Goal: Information Seeking & Learning: Check status

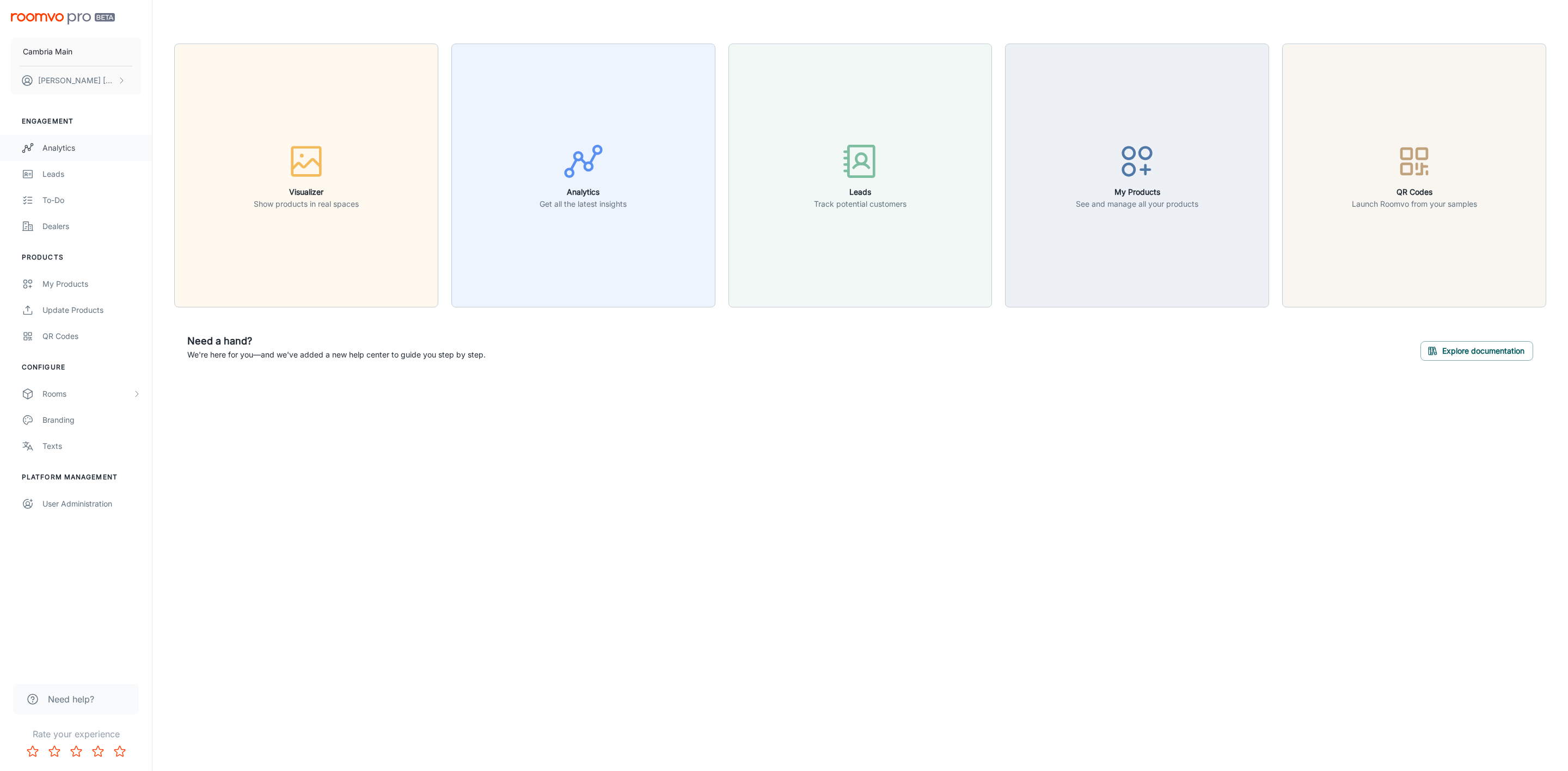
click at [48, 148] on div "Analytics" at bounding box center [92, 148] width 99 height 12
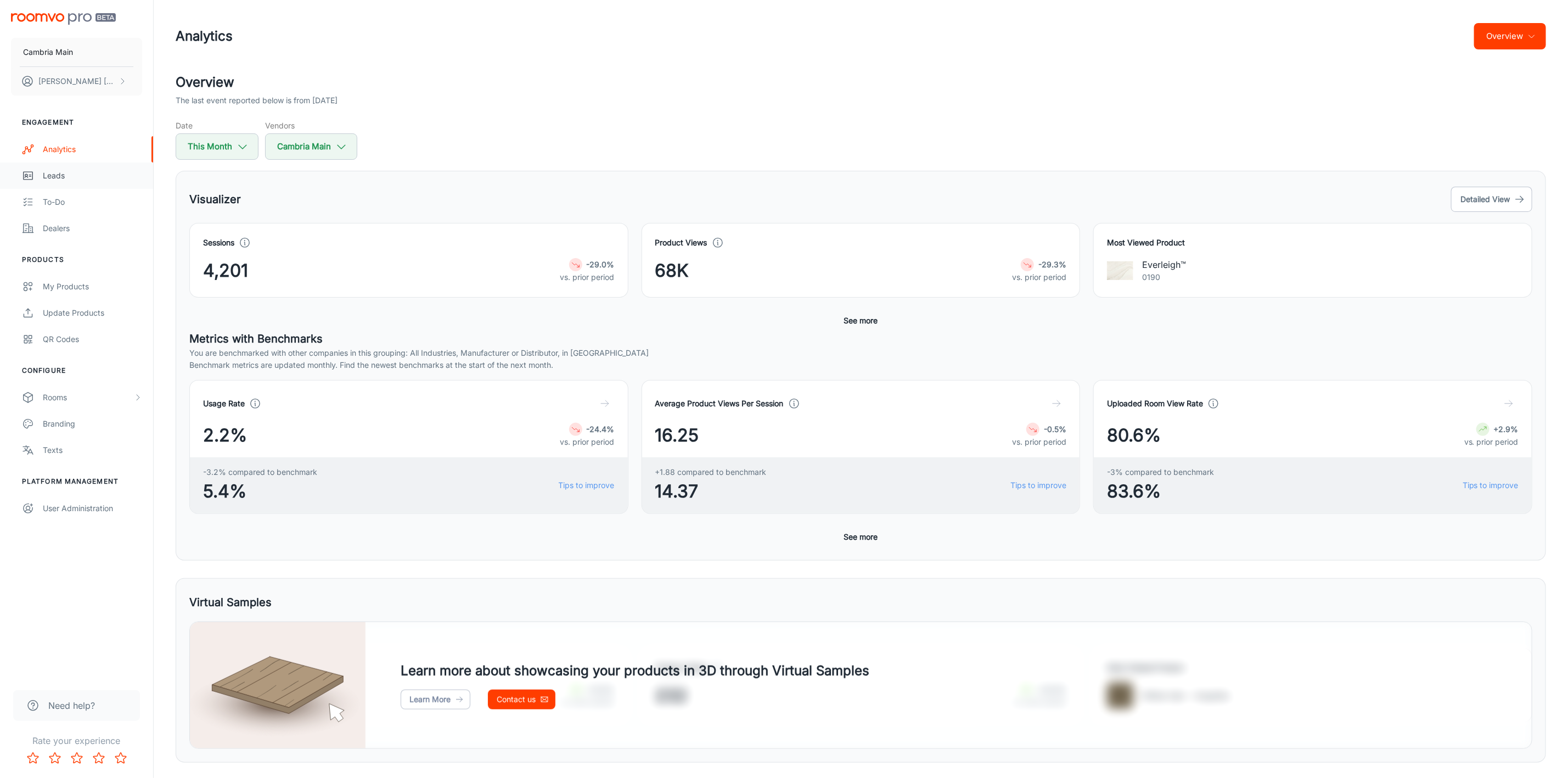
click at [46, 174] on div "Leads" at bounding box center [93, 176] width 99 height 12
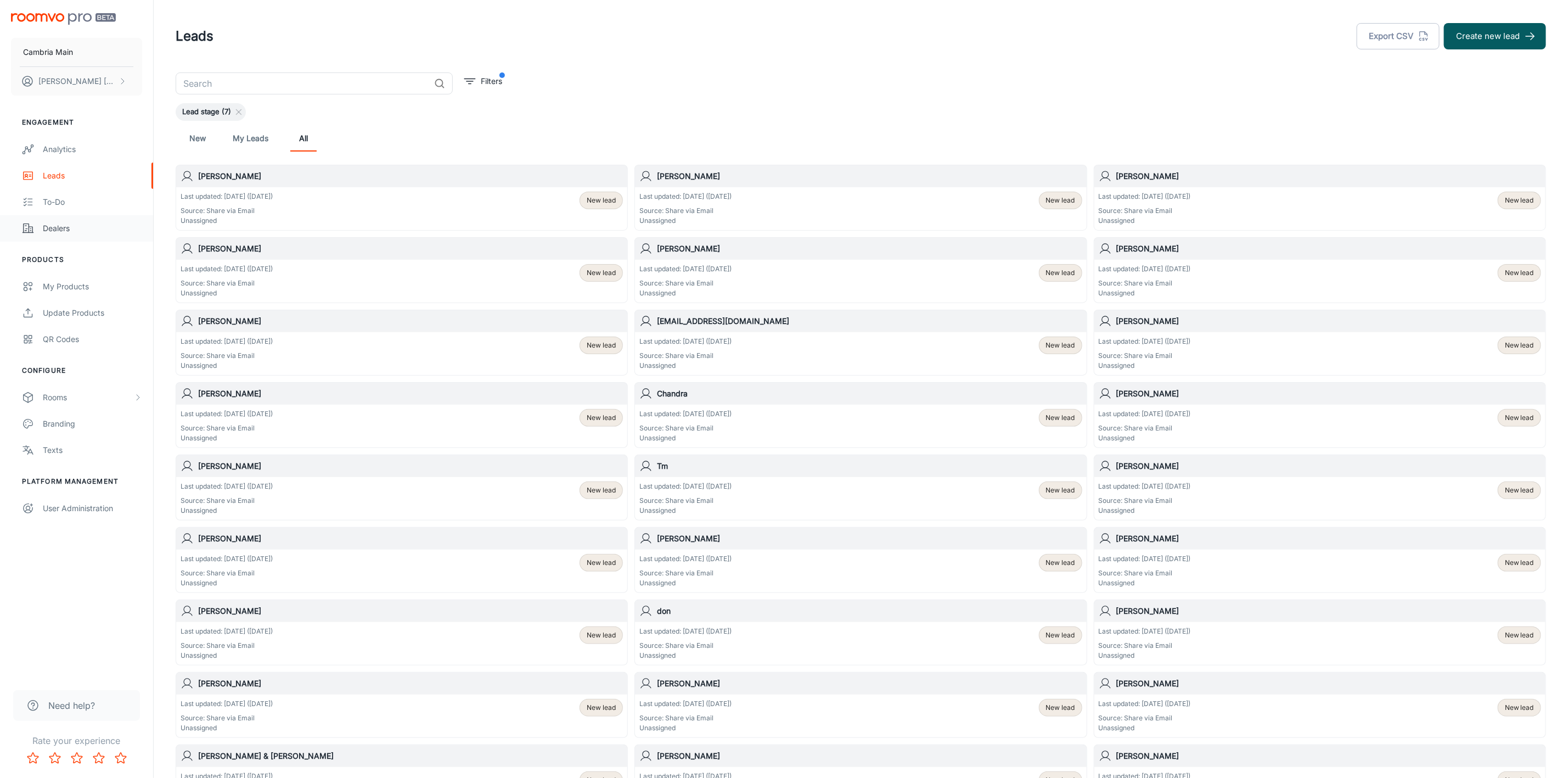
click at [69, 229] on div "Dealers" at bounding box center [93, 228] width 99 height 12
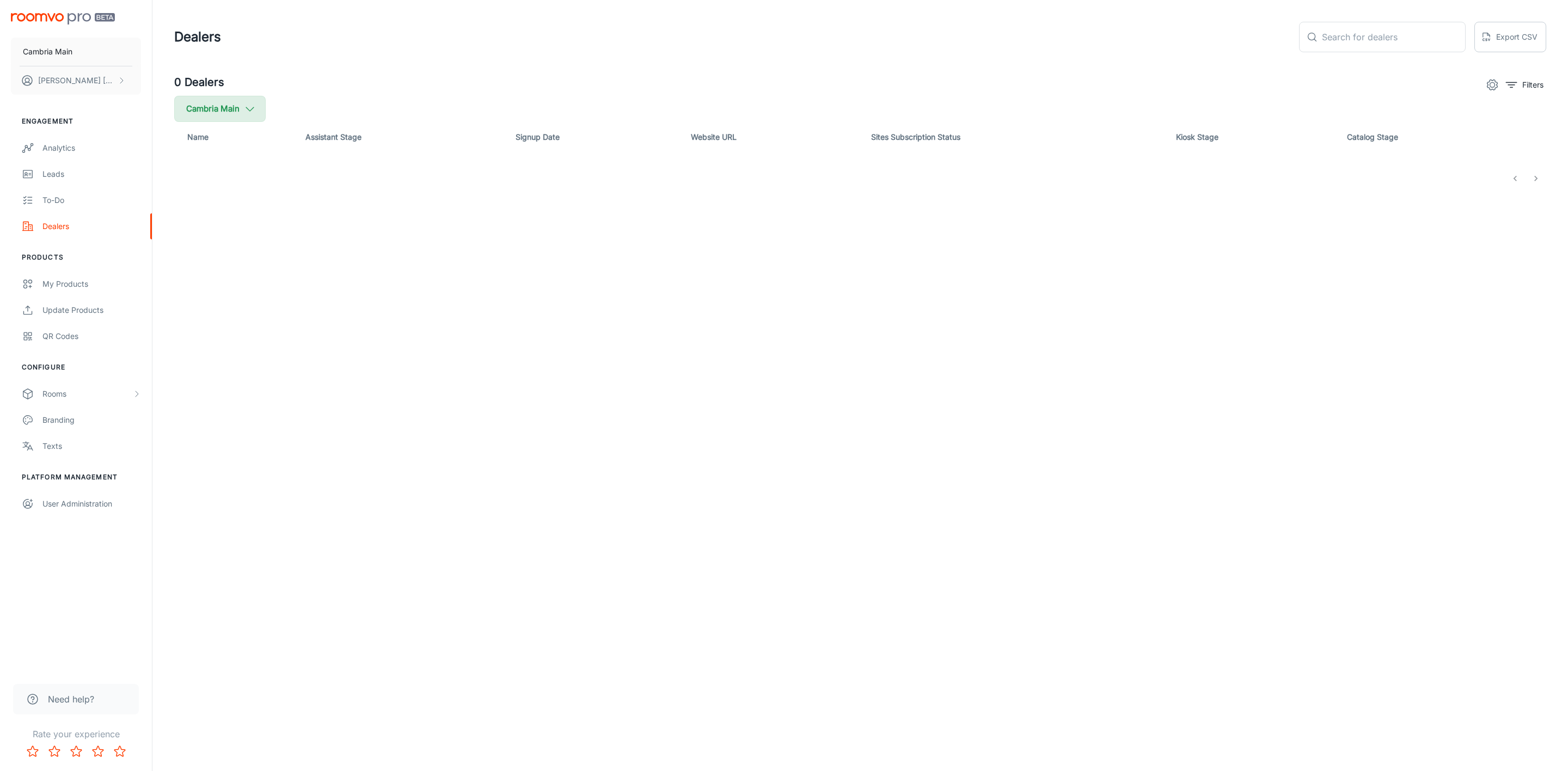
click at [252, 105] on icon "button" at bounding box center [250, 109] width 12 height 12
click at [224, 254] on span "Cambria" at bounding box center [276, 260] width 147 height 13
click at [198, 253] on input "Cambria" at bounding box center [187, 260] width 22 height 22
checkbox input "true"
click at [315, 301] on button "Apply" at bounding box center [335, 309] width 39 height 19
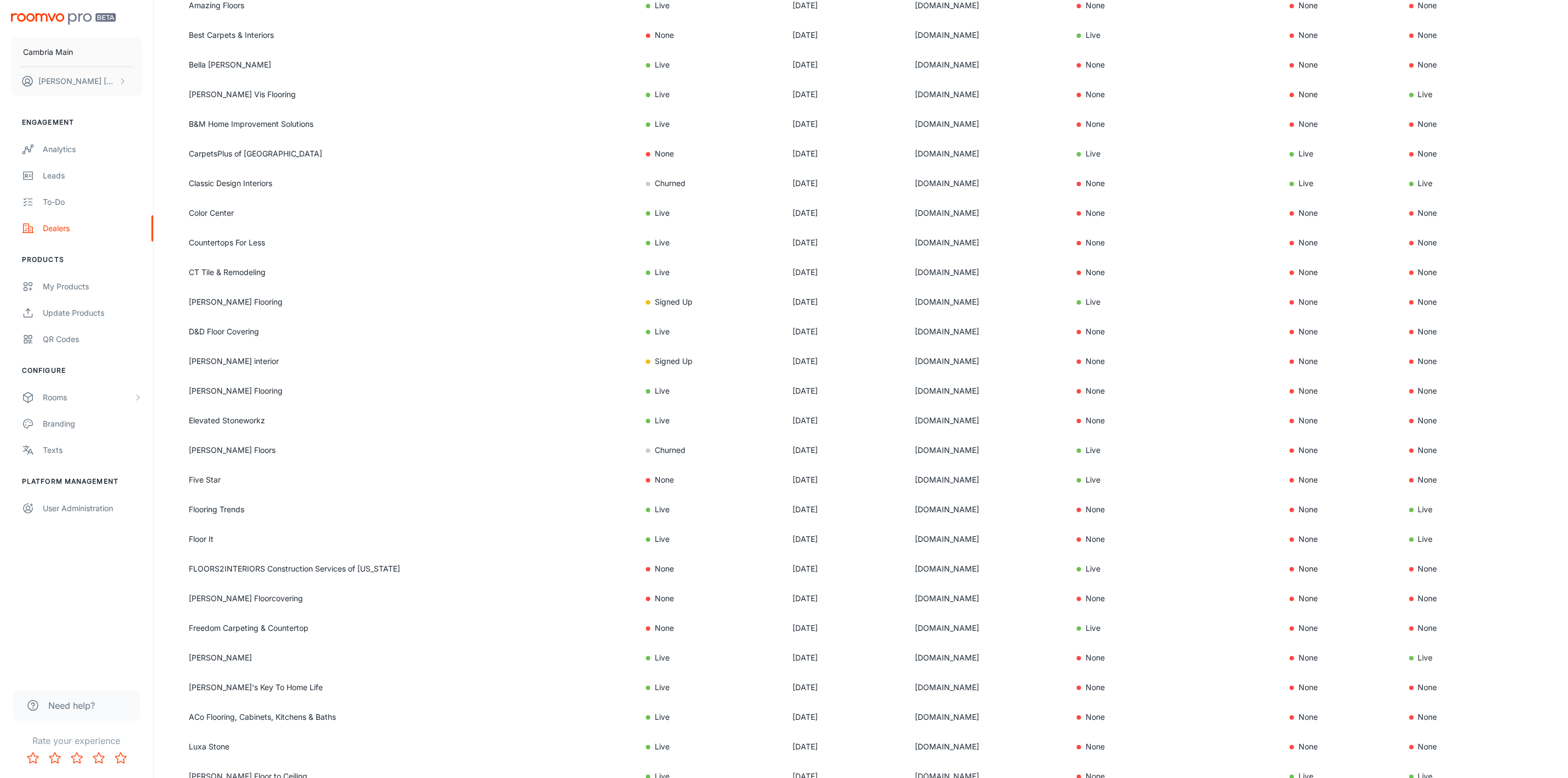
scroll to position [247, 0]
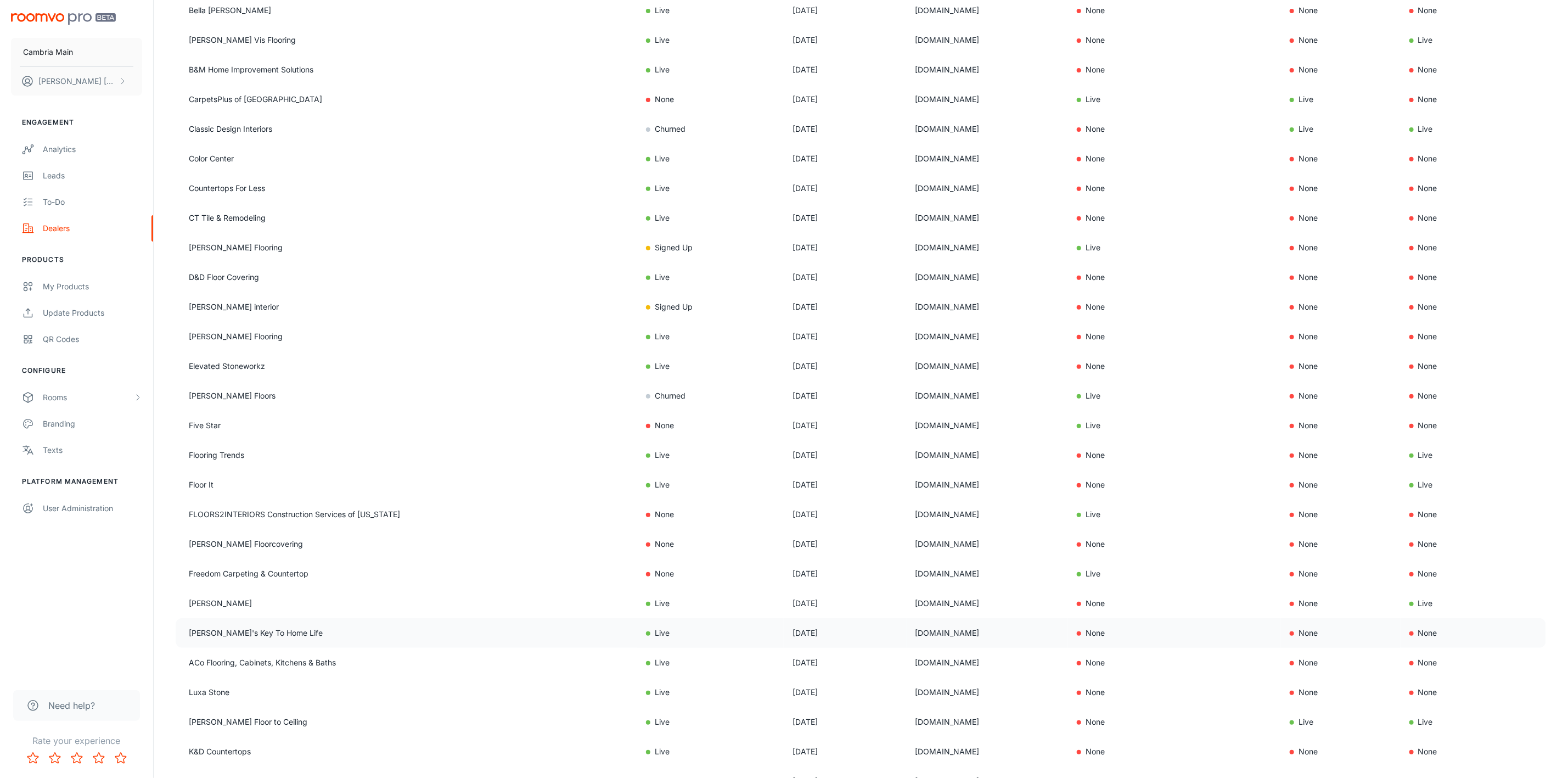
drag, startPoint x: 932, startPoint y: 627, endPoint x: 824, endPoint y: 631, distance: 108.1
click at [907, 631] on td "[DOMAIN_NAME]" at bounding box center [988, 633] width 162 height 29
copy td "[DOMAIN_NAME]"
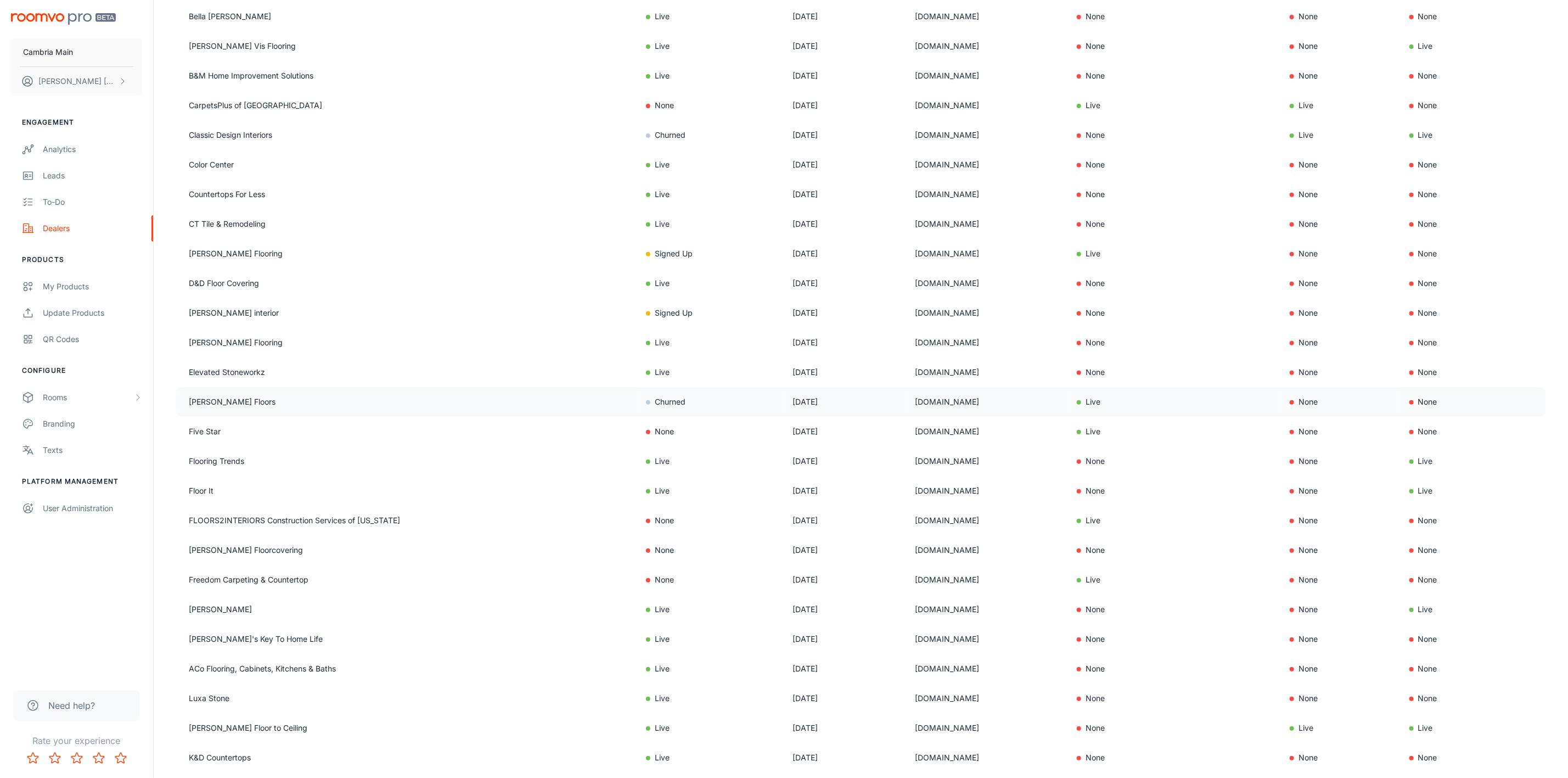
scroll to position [0, 0]
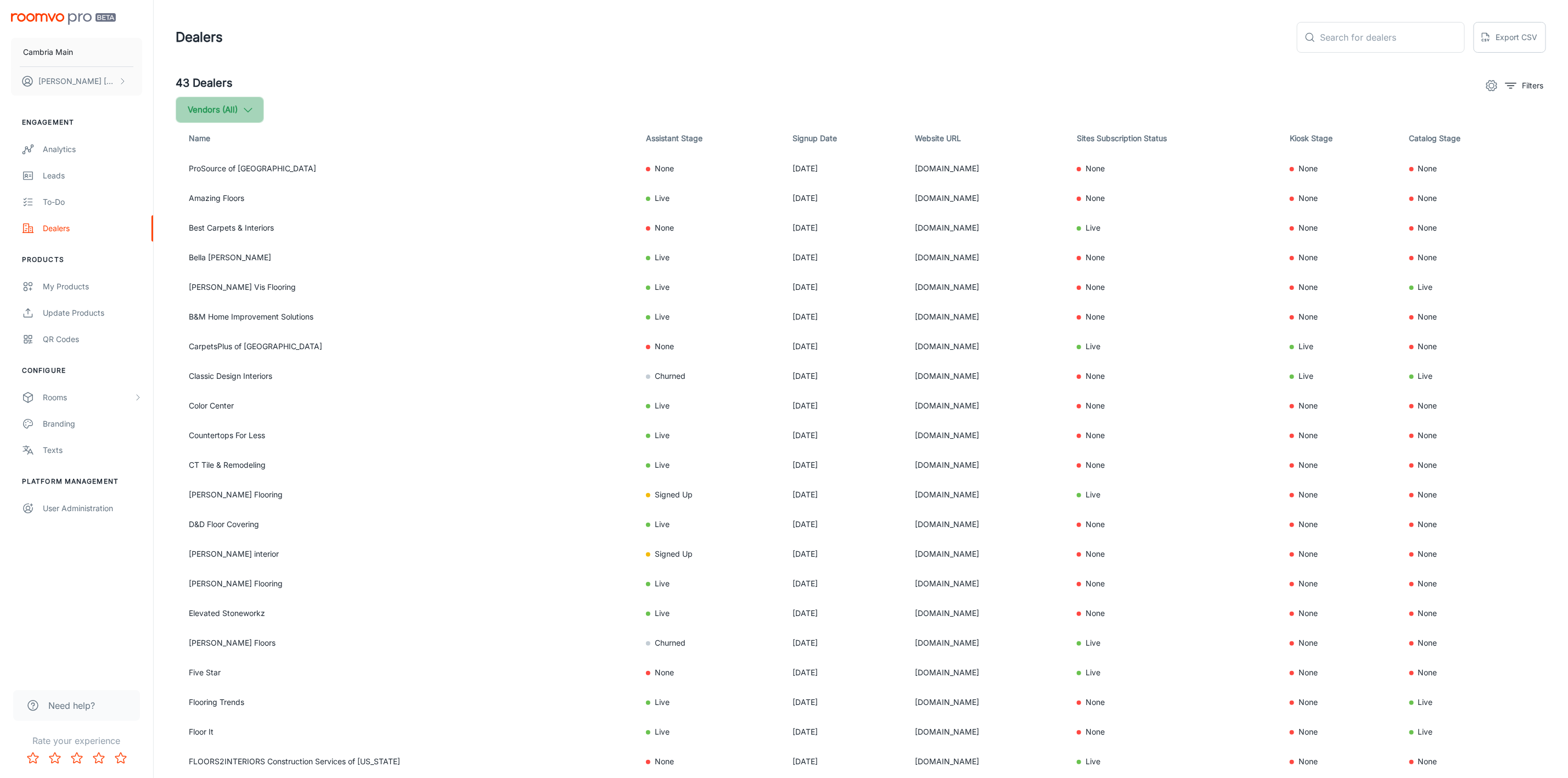
click at [255, 111] on button "Vendors (All)" at bounding box center [220, 109] width 88 height 26
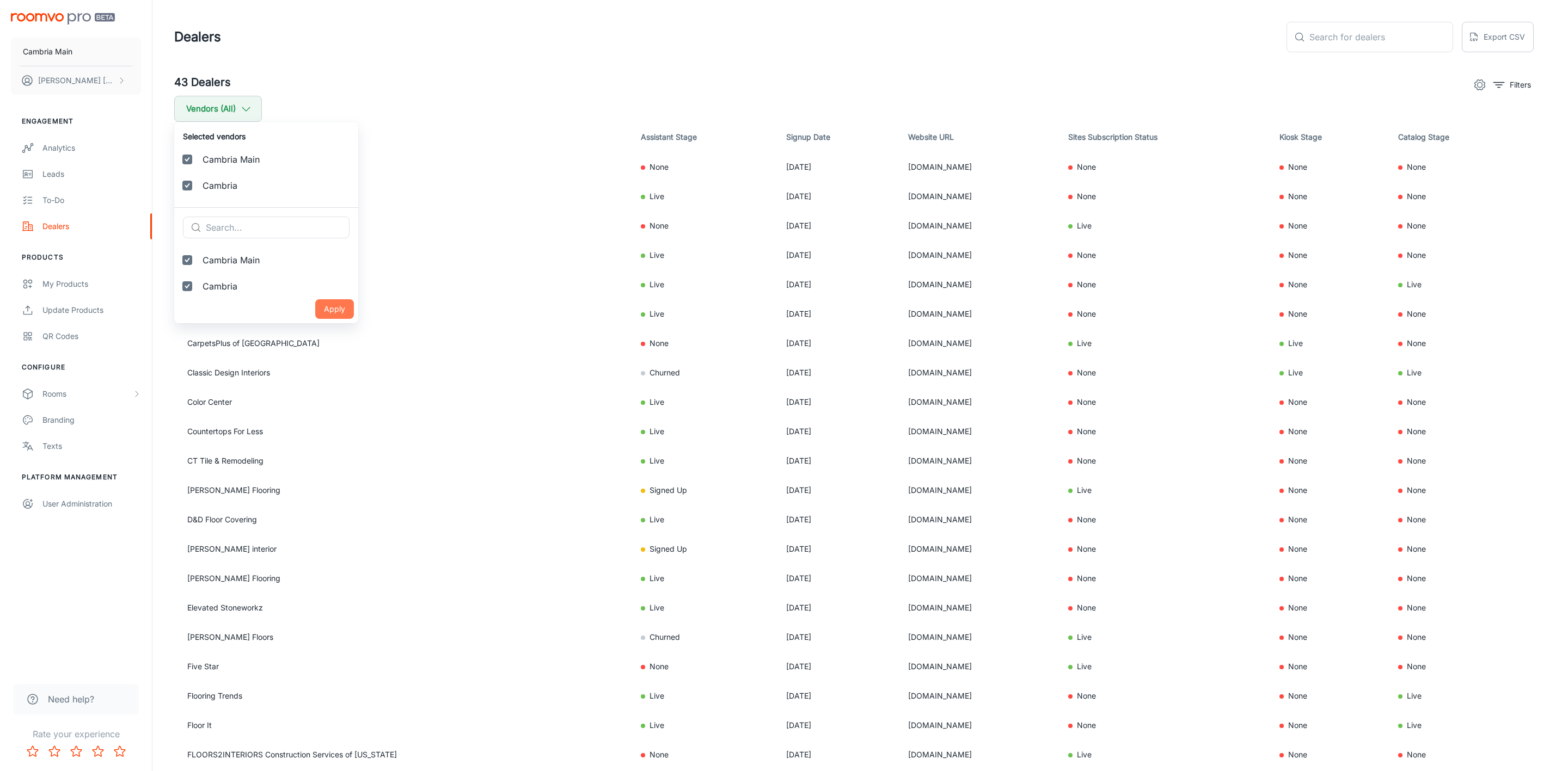
click at [315, 309] on button "Apply" at bounding box center [335, 309] width 39 height 19
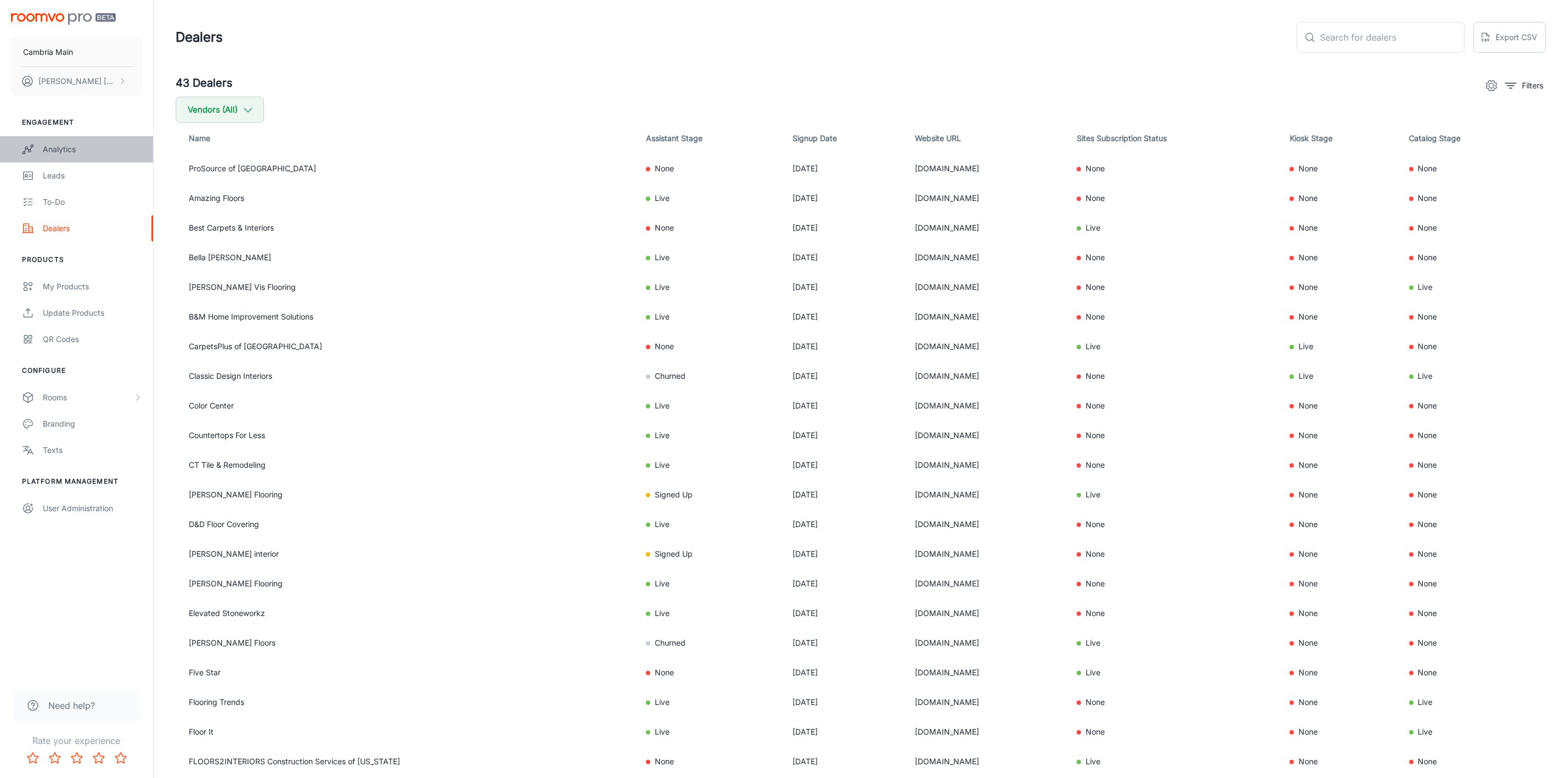
click at [47, 149] on div "Analytics" at bounding box center [93, 149] width 99 height 12
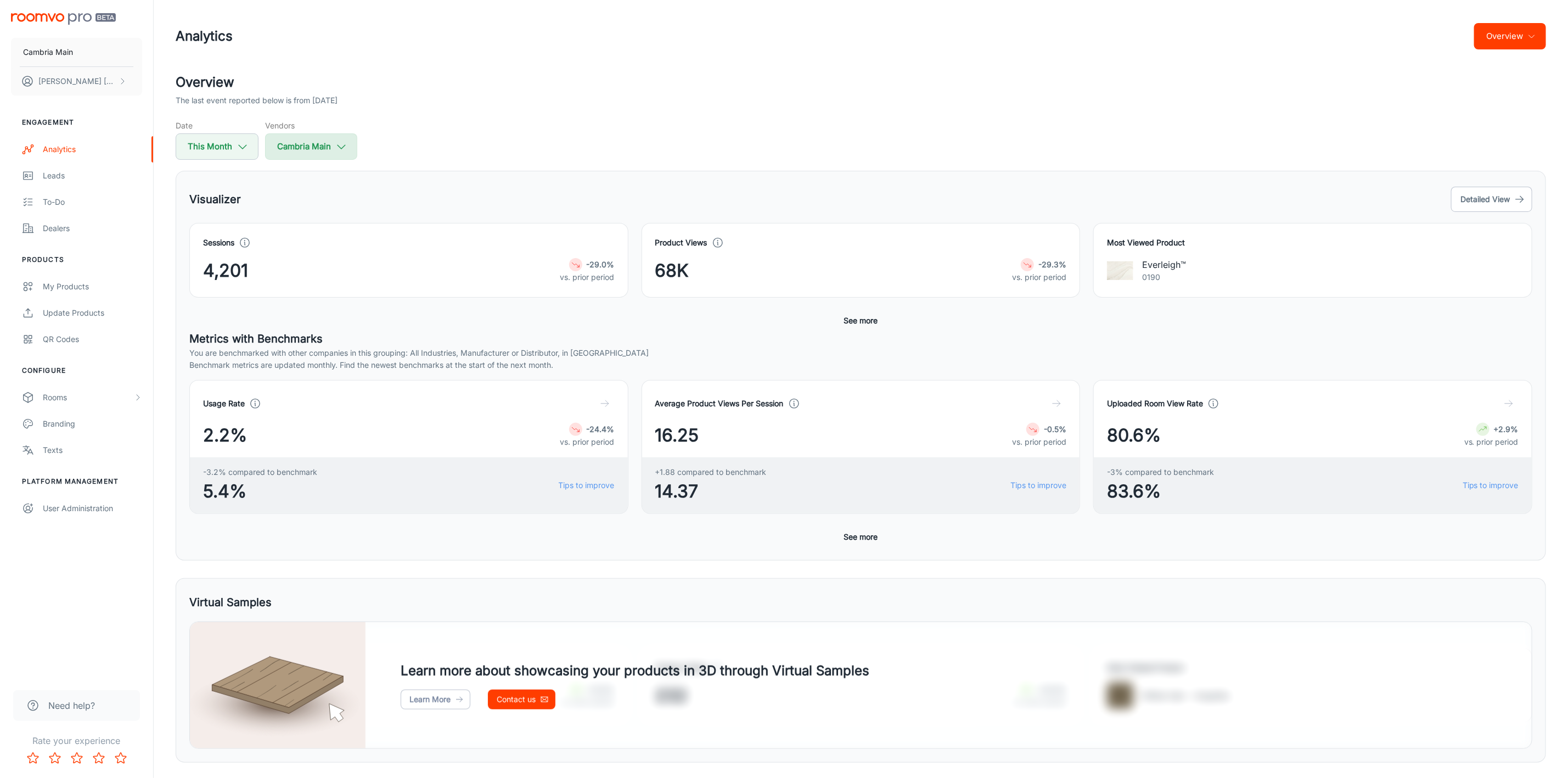
click at [326, 149] on button "Cambria Main" at bounding box center [311, 146] width 92 height 26
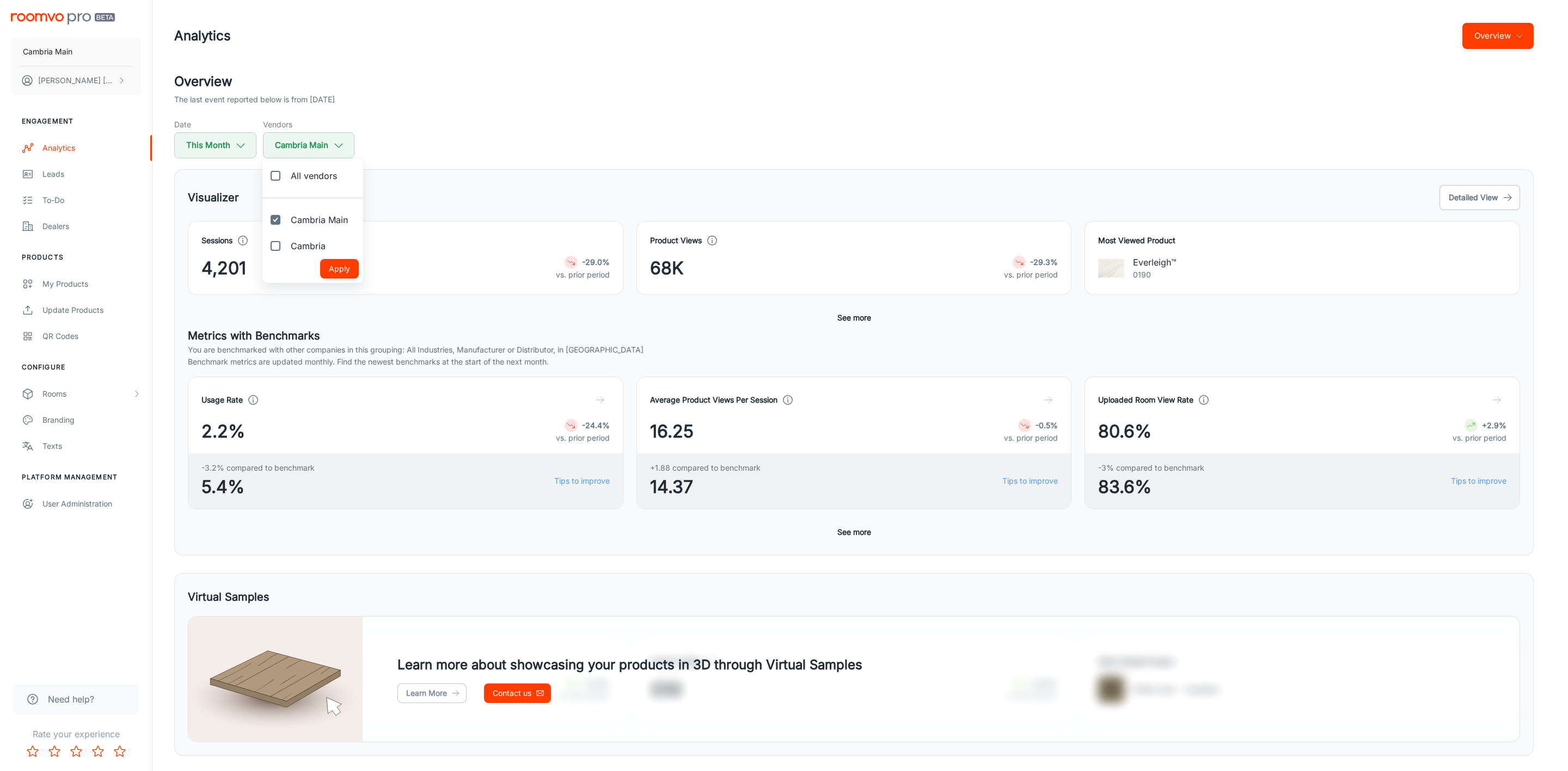
click at [298, 249] on span "Cambria" at bounding box center [308, 246] width 35 height 13
click at [286, 249] on input "Cambria" at bounding box center [276, 246] width 22 height 22
checkbox input "true"
click at [337, 273] on button "Apply" at bounding box center [340, 269] width 39 height 19
checkbox input "true"
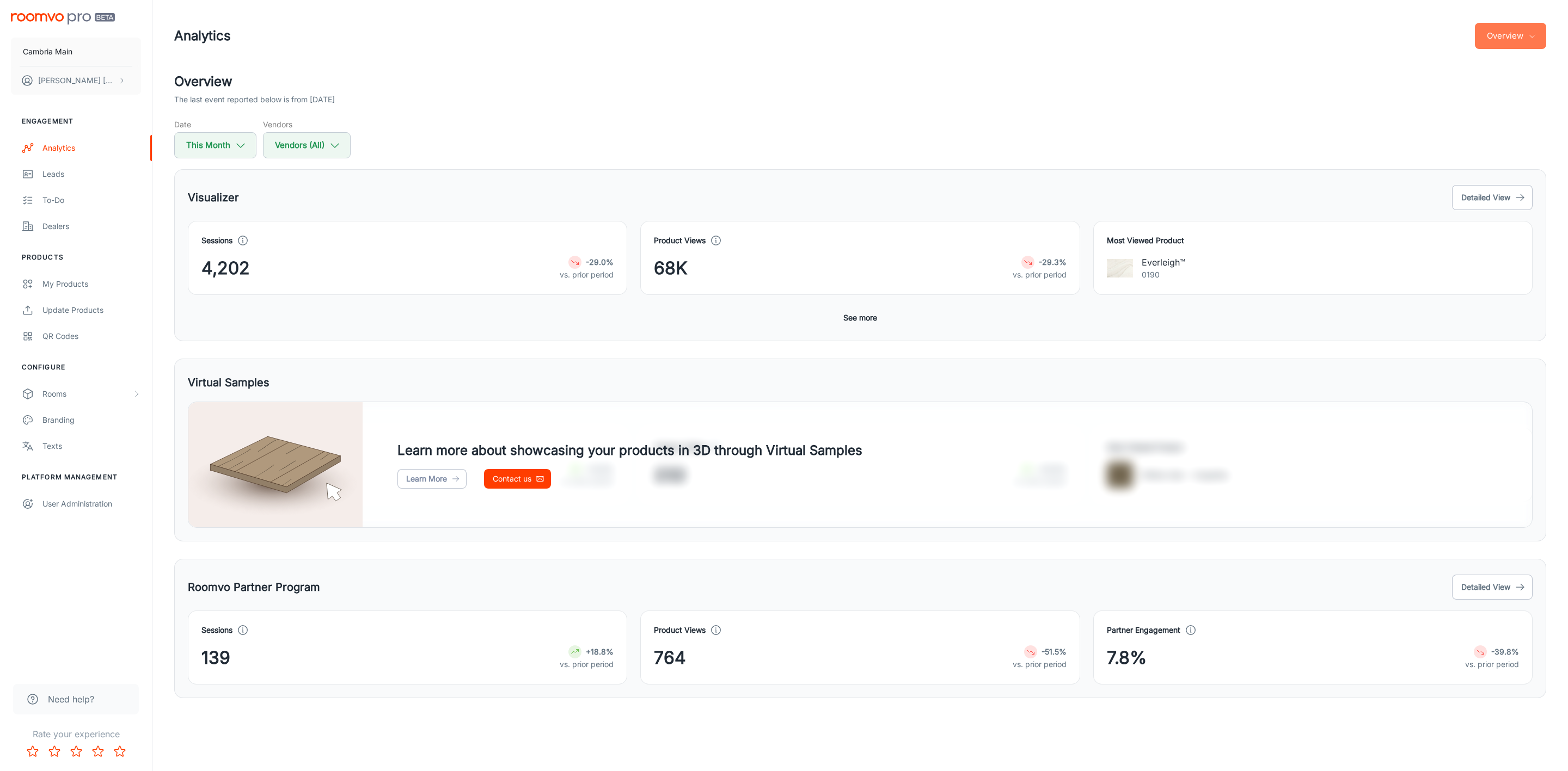
click at [1503, 33] on button "Overview" at bounding box center [1510, 36] width 71 height 26
click at [1449, 85] on li "Visualizer" at bounding box center [1484, 83] width 127 height 19
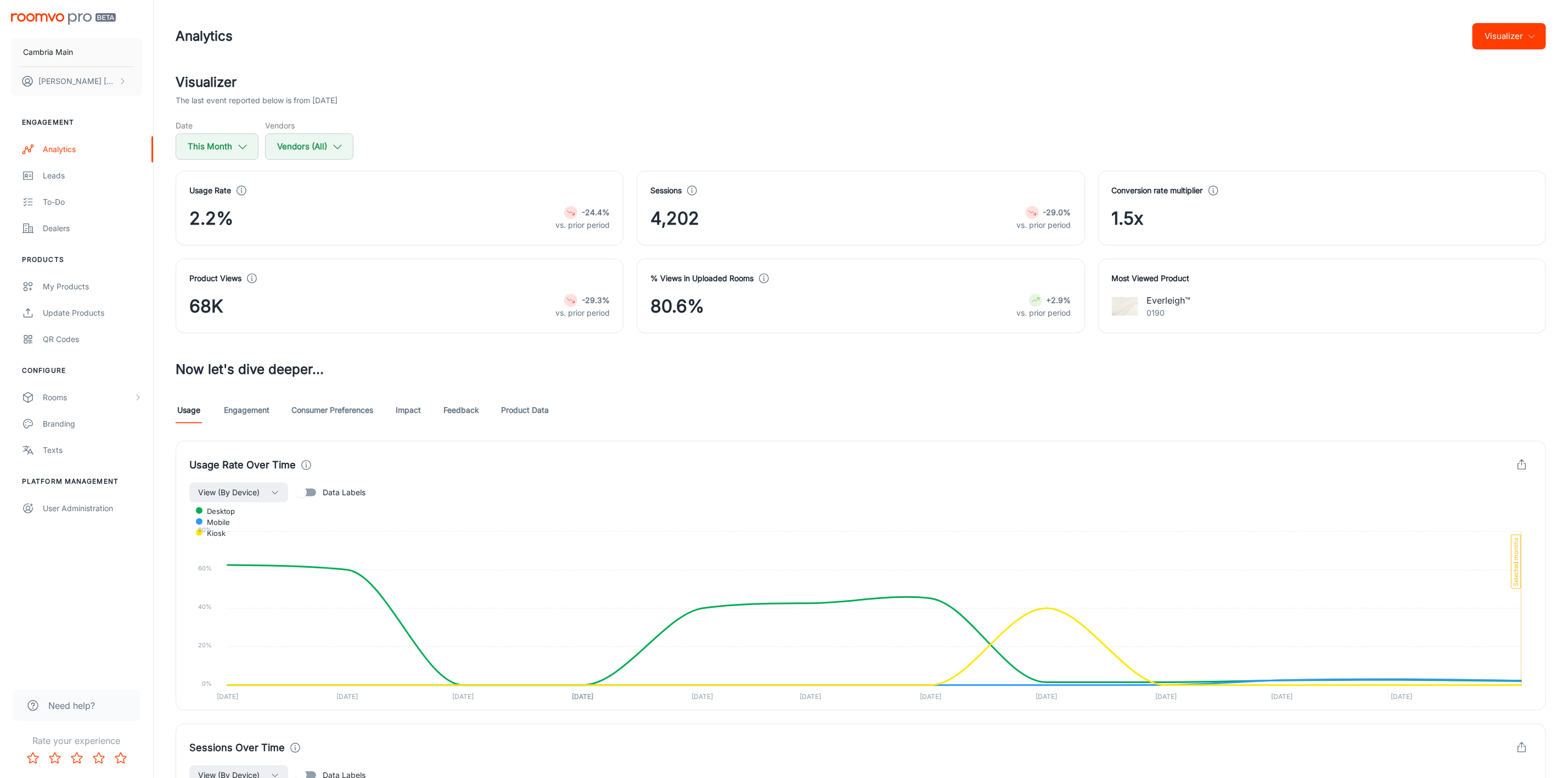
click at [457, 416] on link "Feedback" at bounding box center [462, 410] width 36 height 26
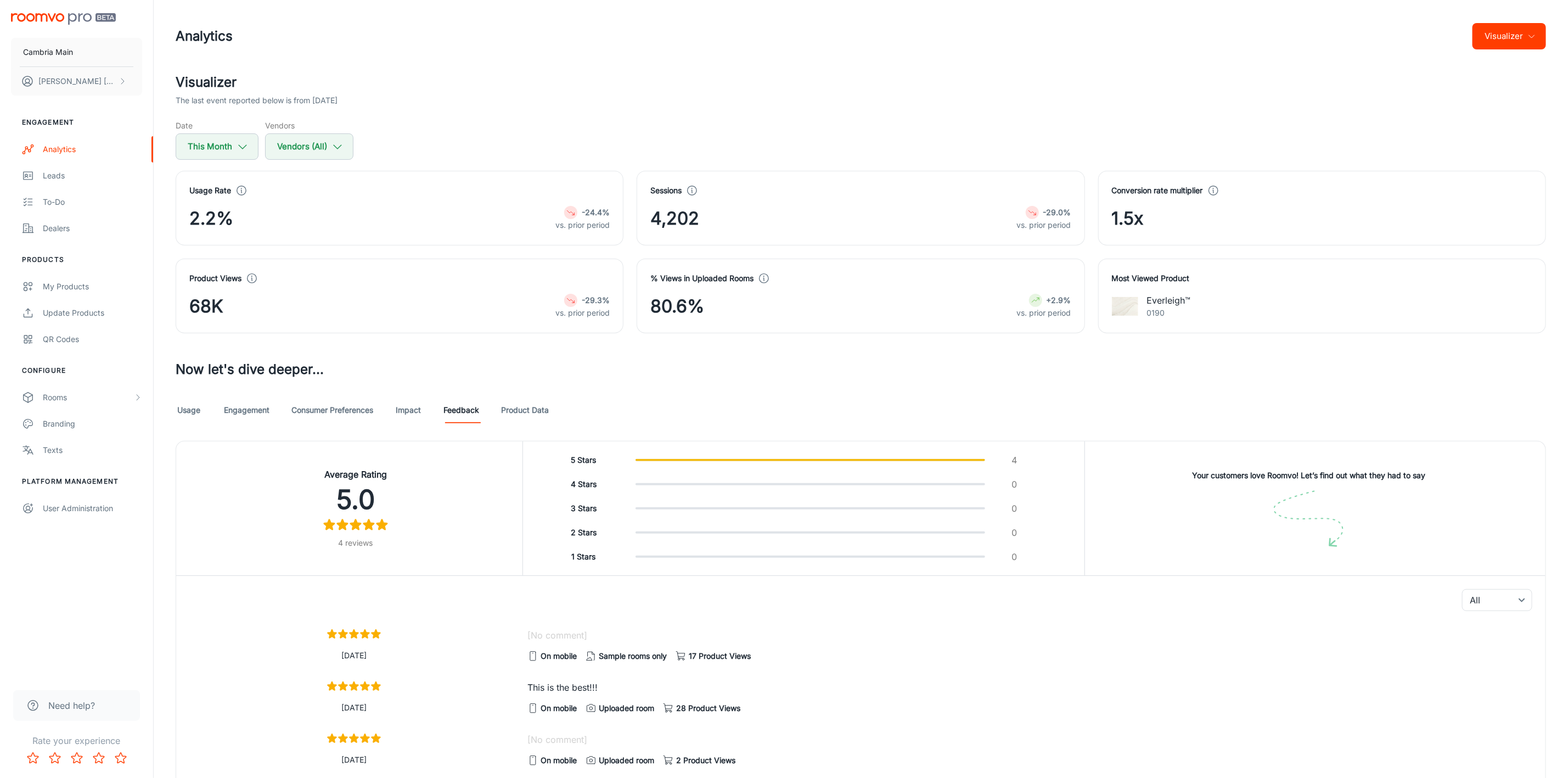
click at [401, 403] on link "Impact" at bounding box center [408, 410] width 26 height 26
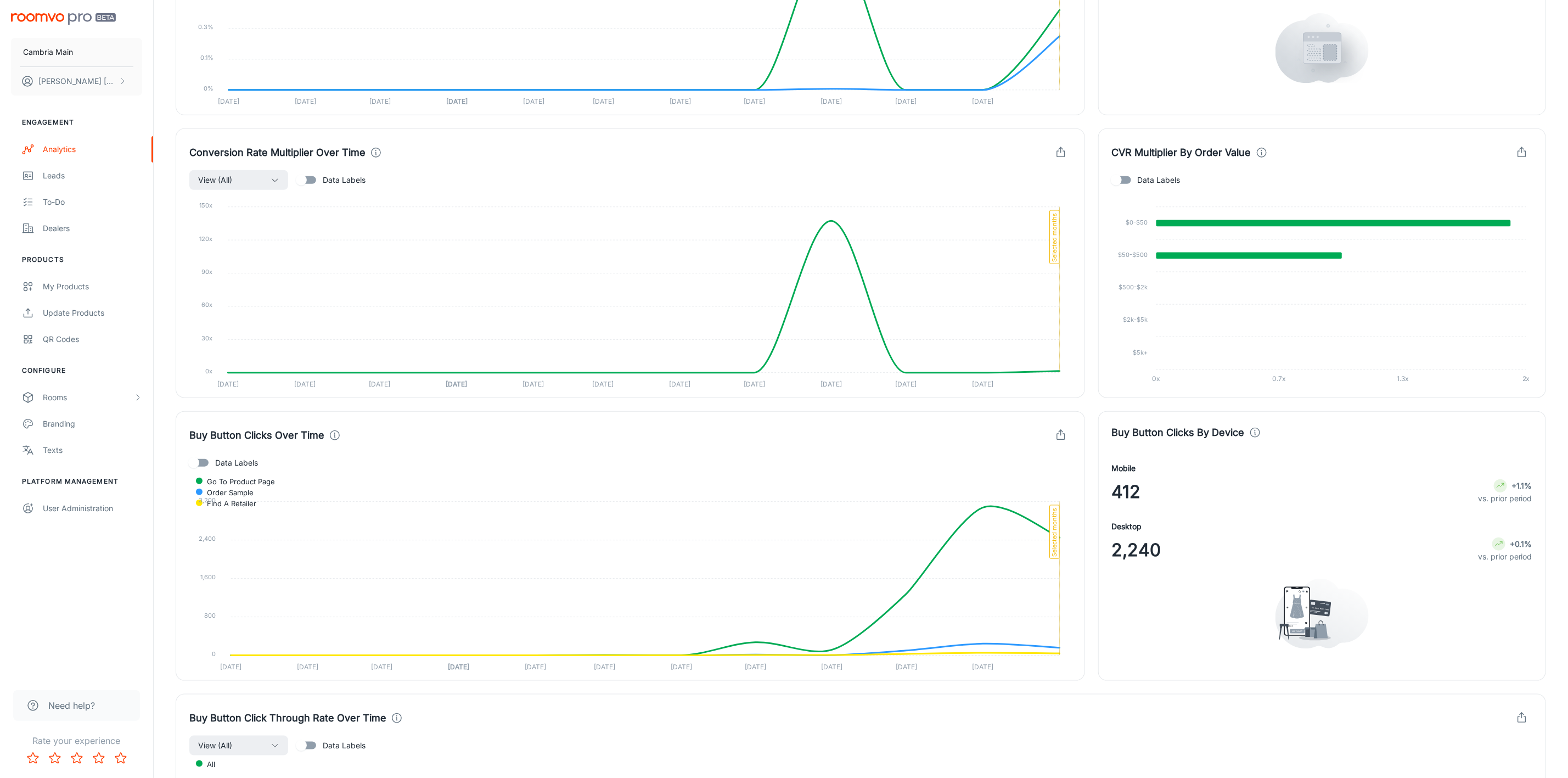
scroll to position [597, 0]
click at [1128, 183] on input "Data Labels" at bounding box center [1116, 179] width 63 height 21
checkbox input "true"
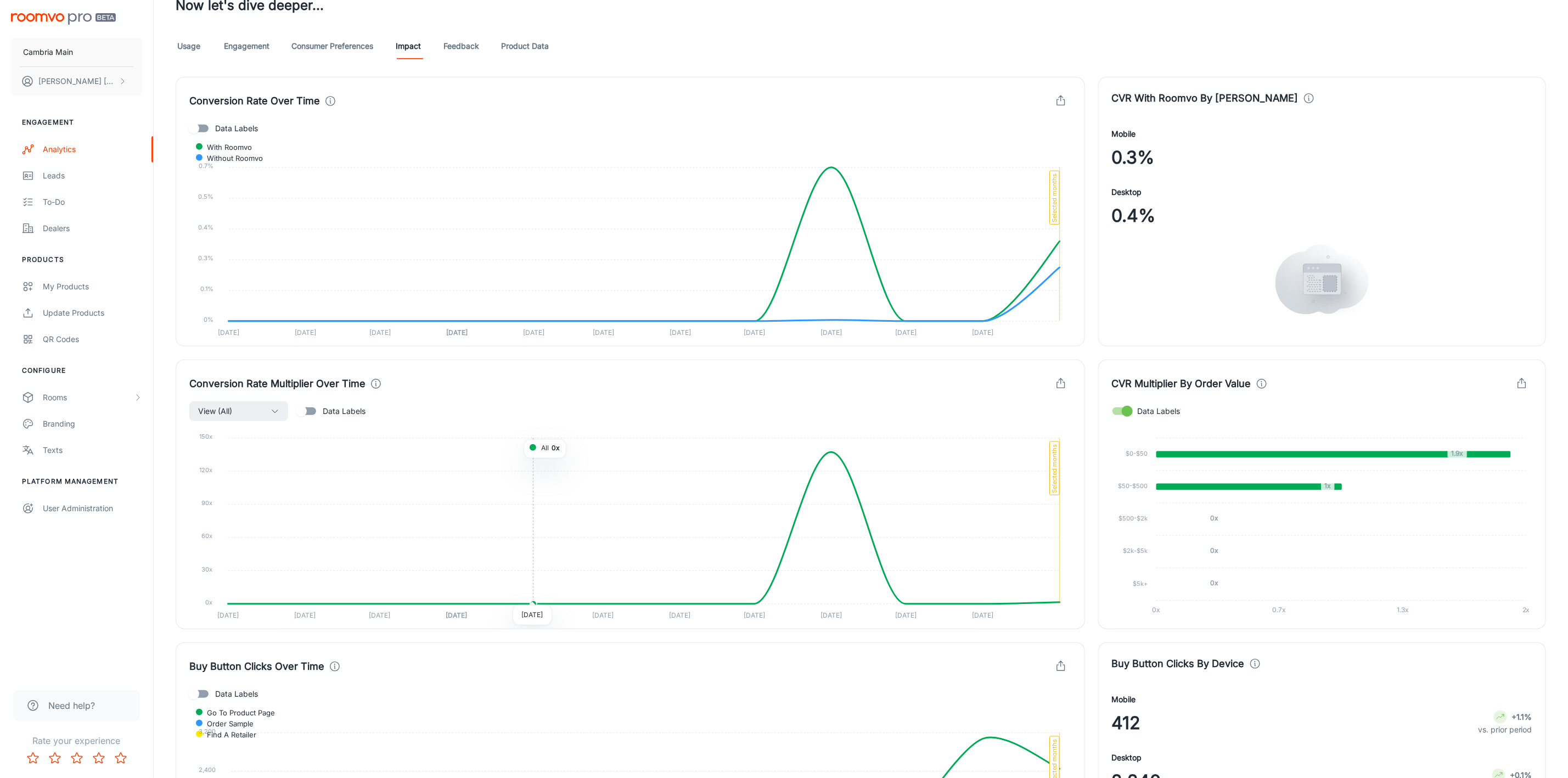
scroll to position [268, 0]
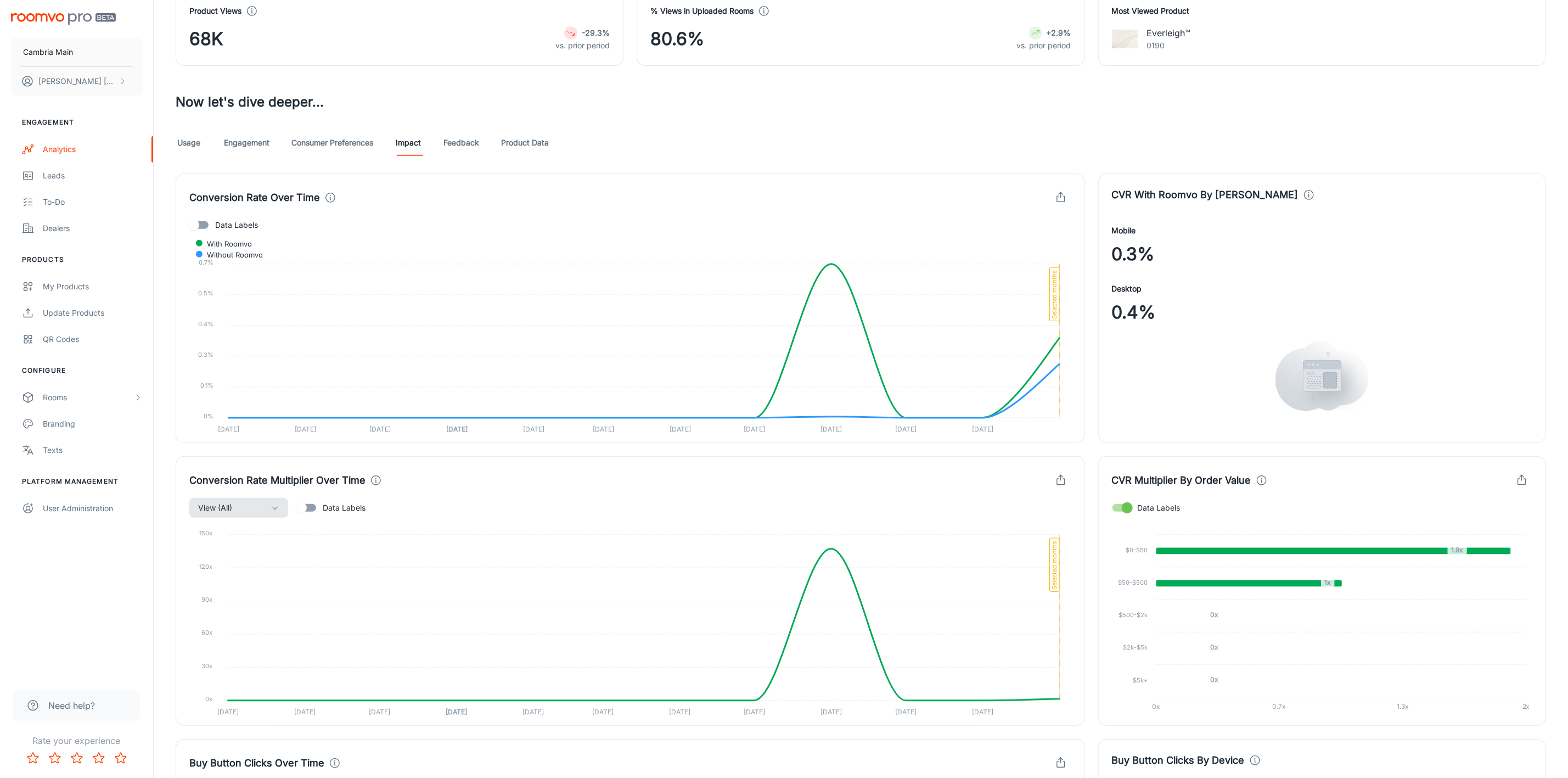
click at [216, 511] on span "View (All)" at bounding box center [215, 508] width 34 height 13
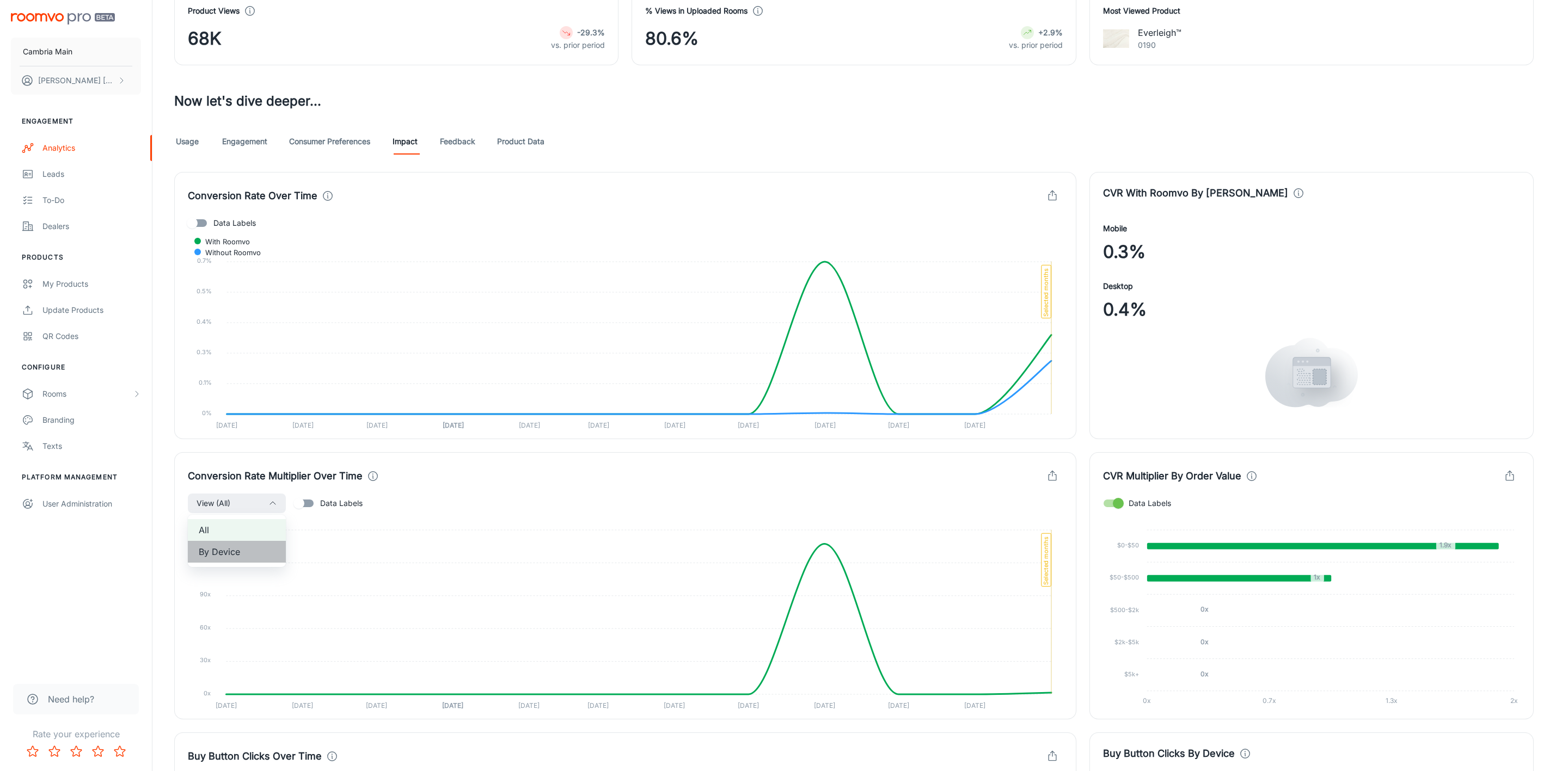
click at [225, 555] on span "By Device" at bounding box center [236, 551] width 76 height 13
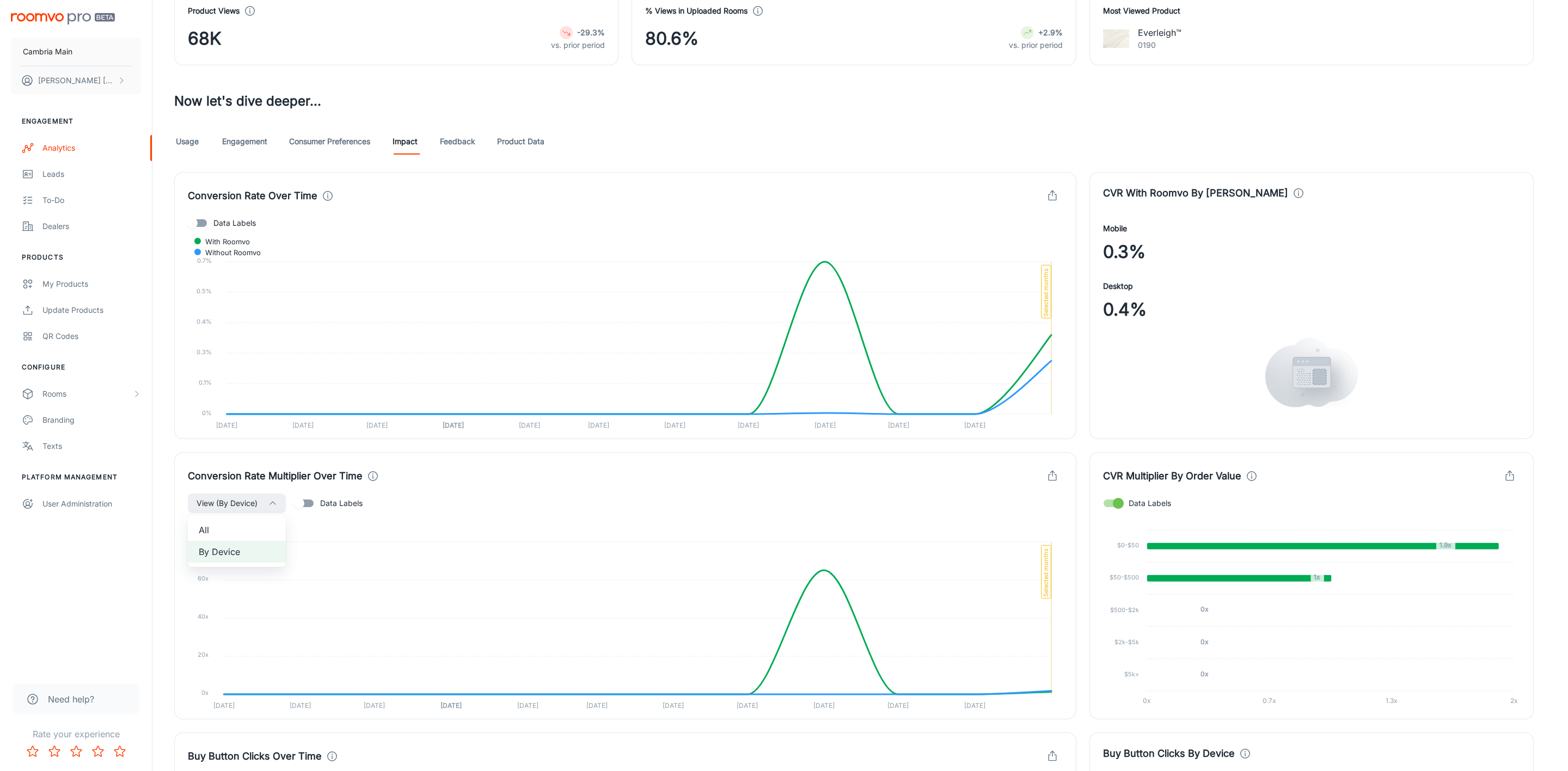
click at [225, 526] on span "All" at bounding box center [236, 529] width 76 height 13
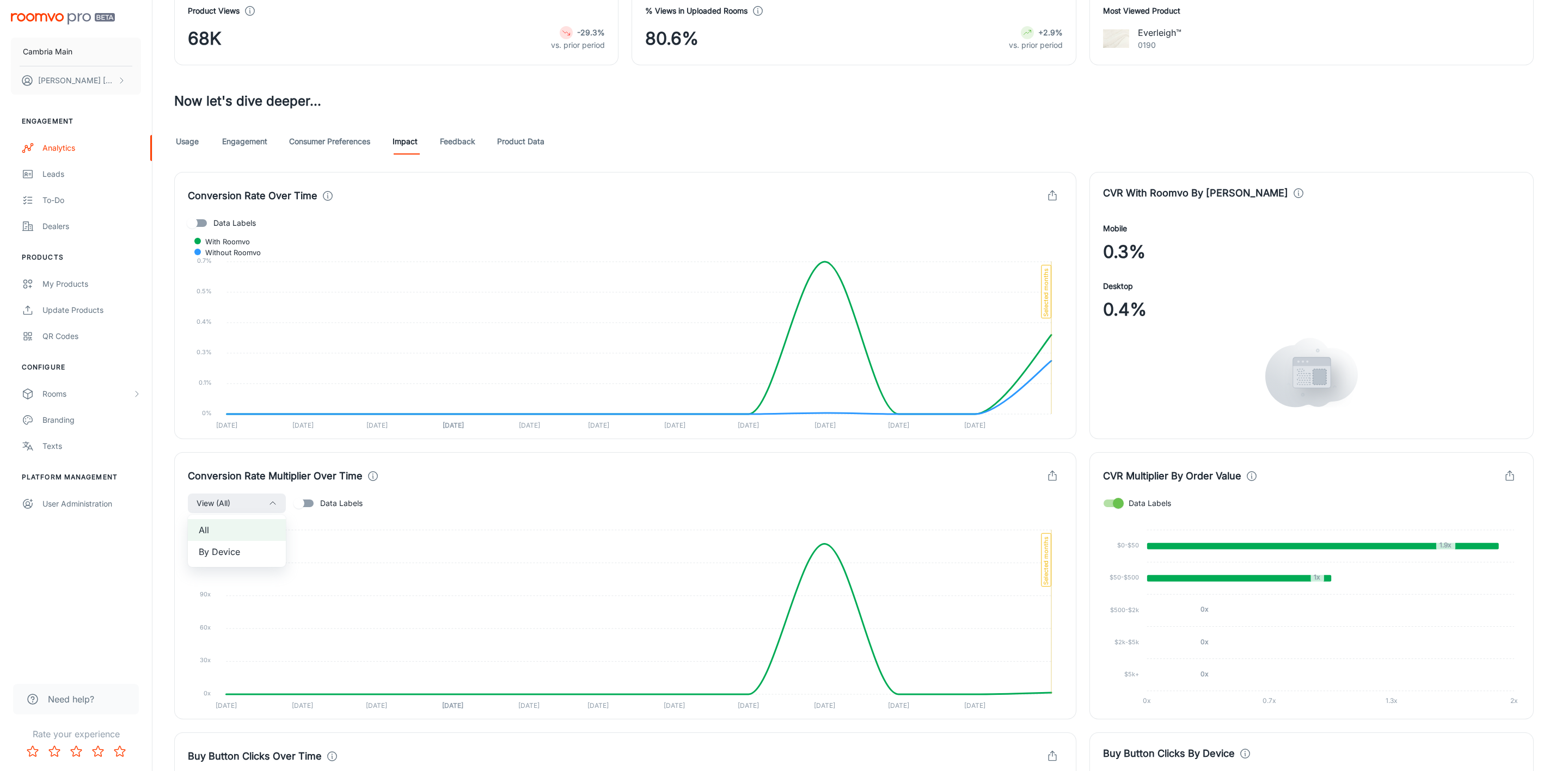
click at [448, 145] on div at bounding box center [784, 385] width 1568 height 771
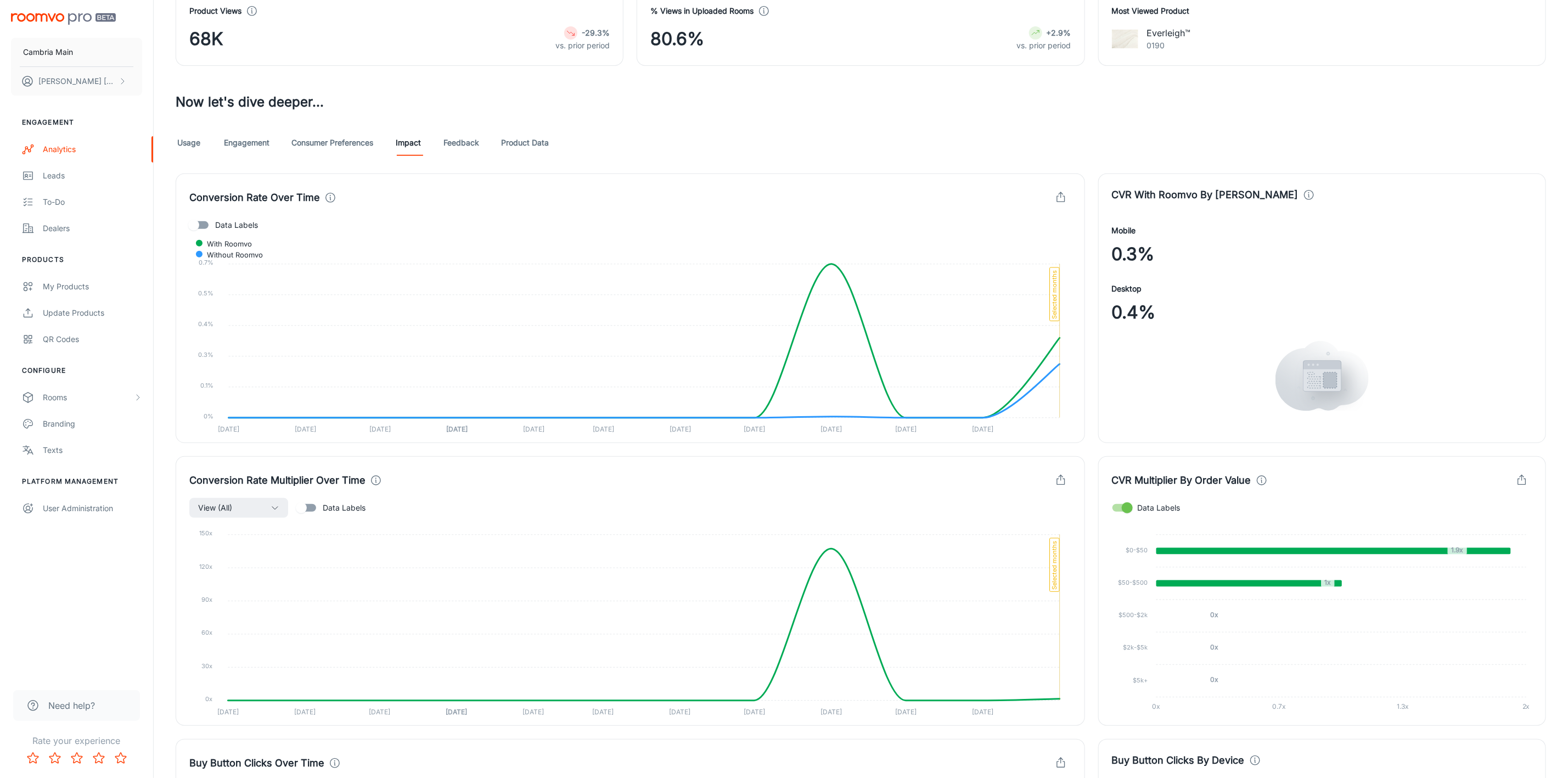
click at [521, 145] on link "Product Data" at bounding box center [525, 142] width 48 height 26
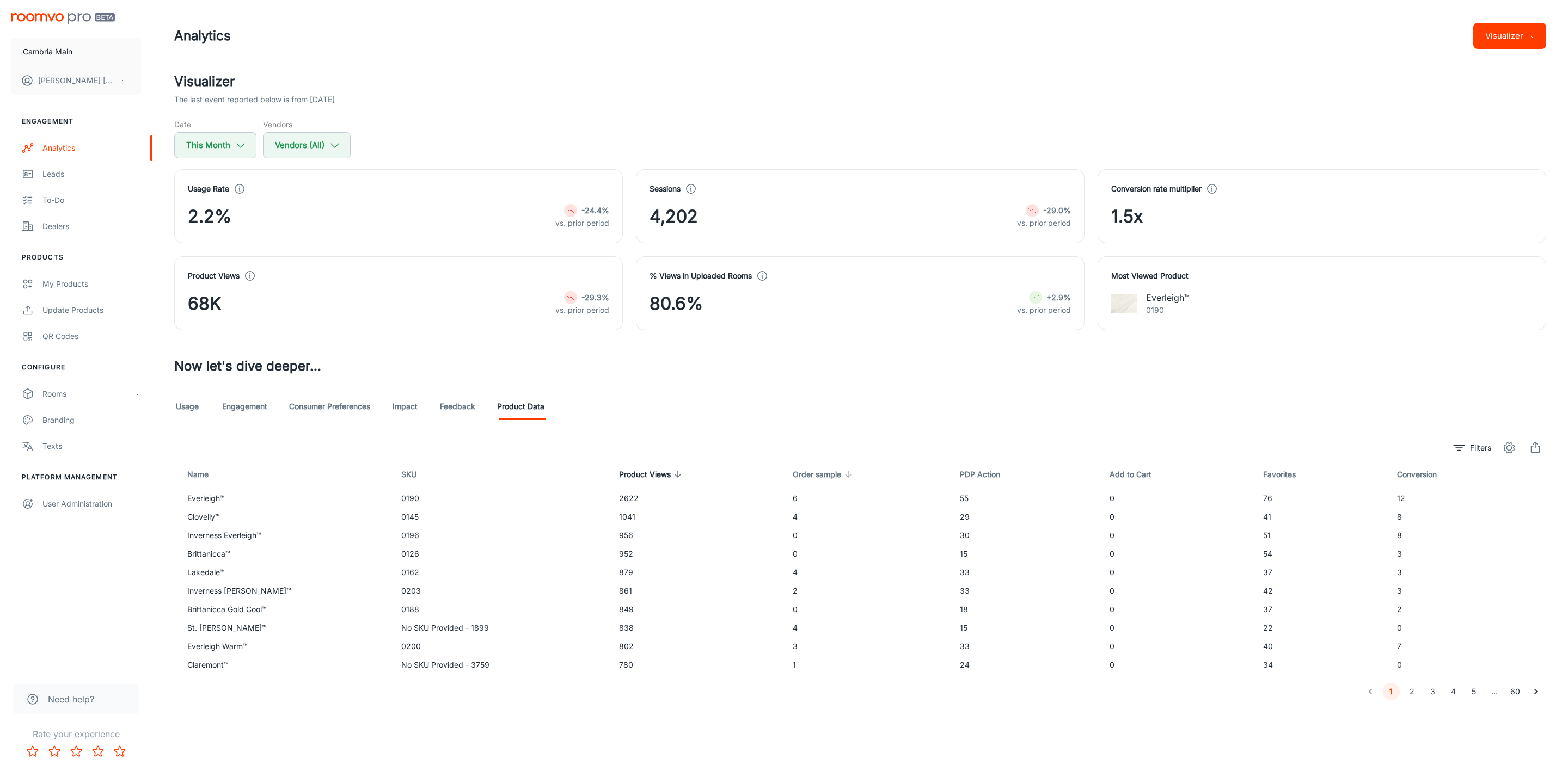
click at [813, 473] on span "Order sample" at bounding box center [824, 474] width 63 height 13
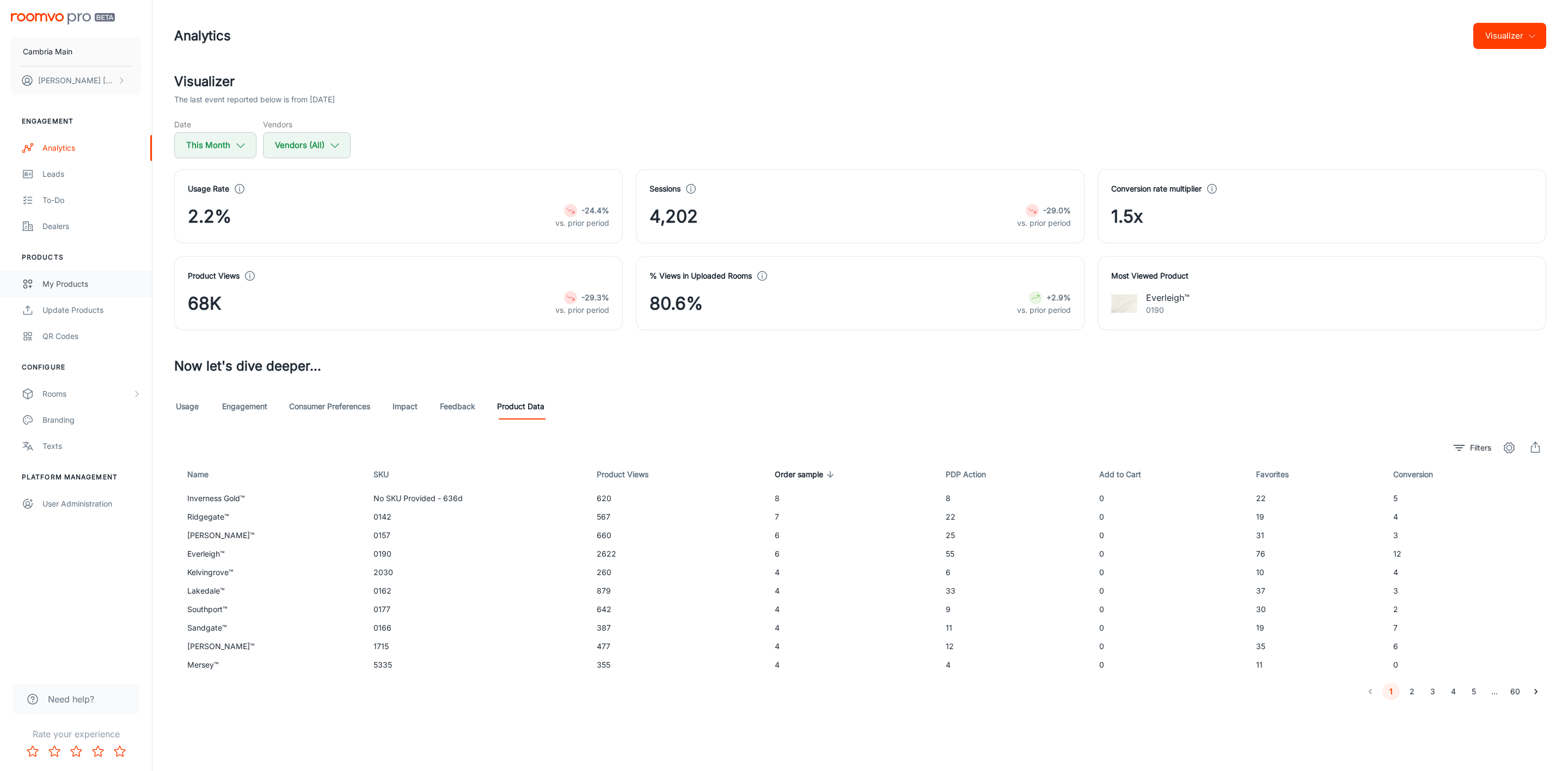
click at [59, 274] on link "My Products" at bounding box center [76, 284] width 152 height 26
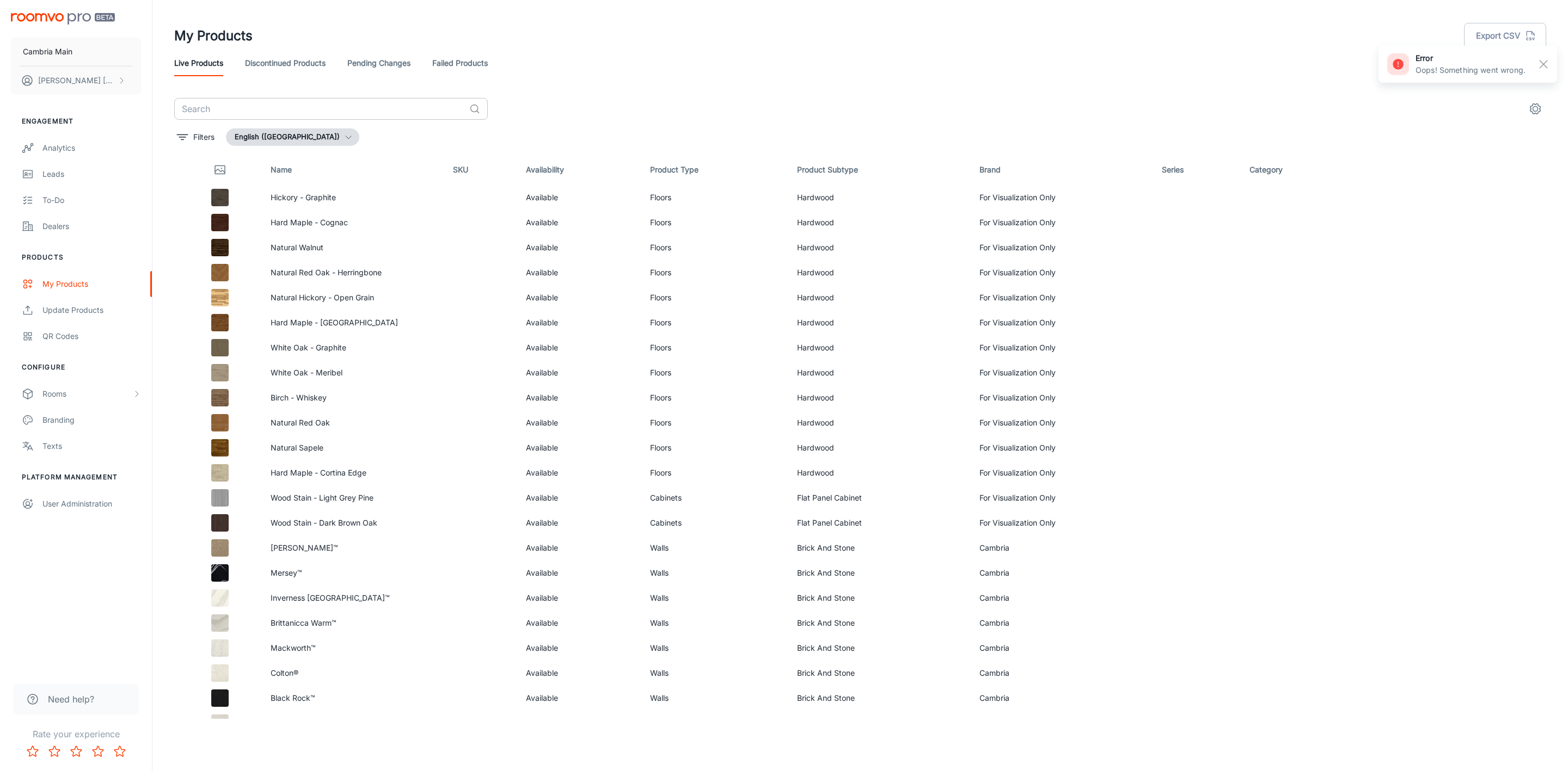
click at [345, 116] on input "text" at bounding box center [320, 109] width 291 height 22
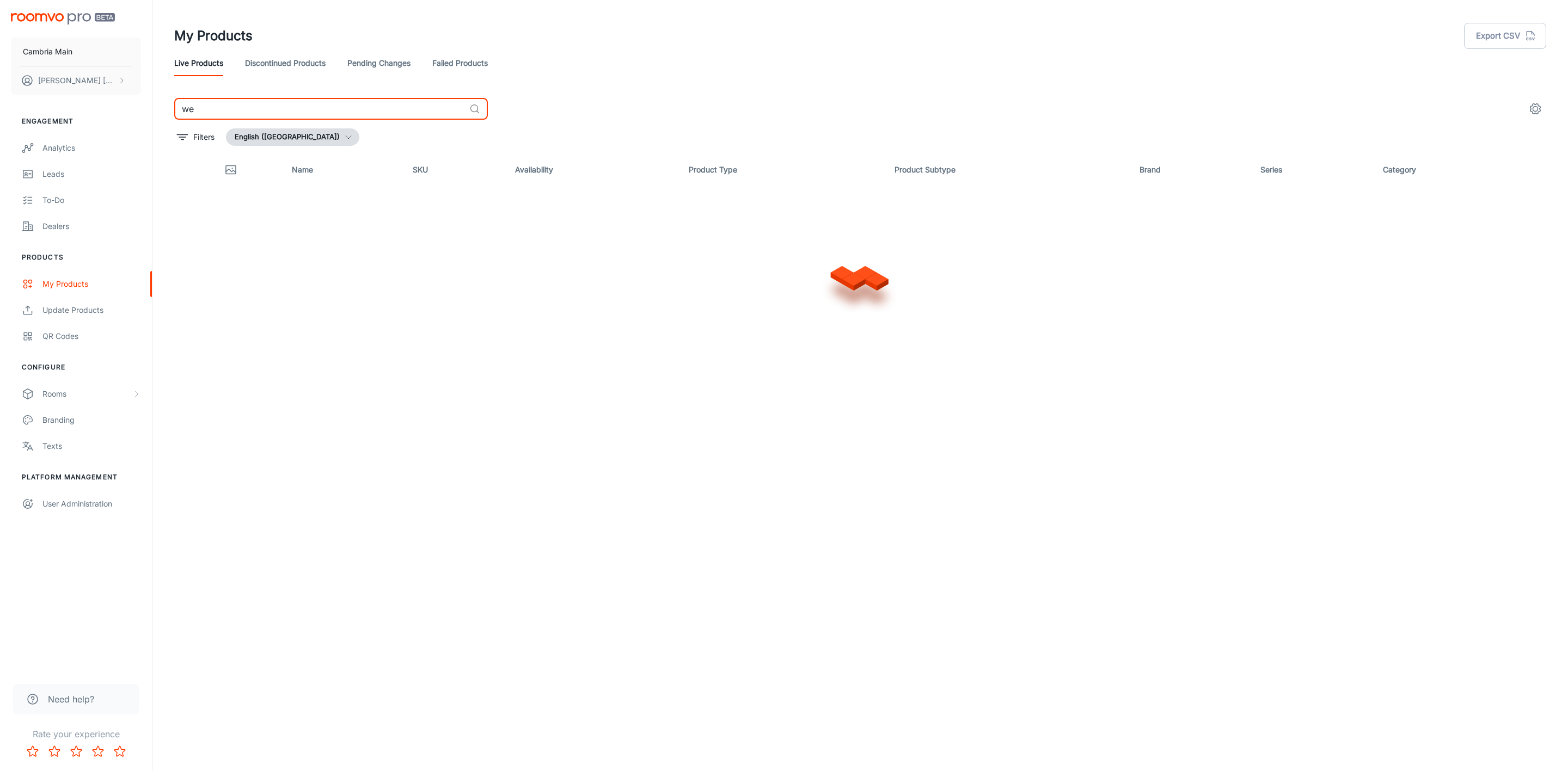
type input "w"
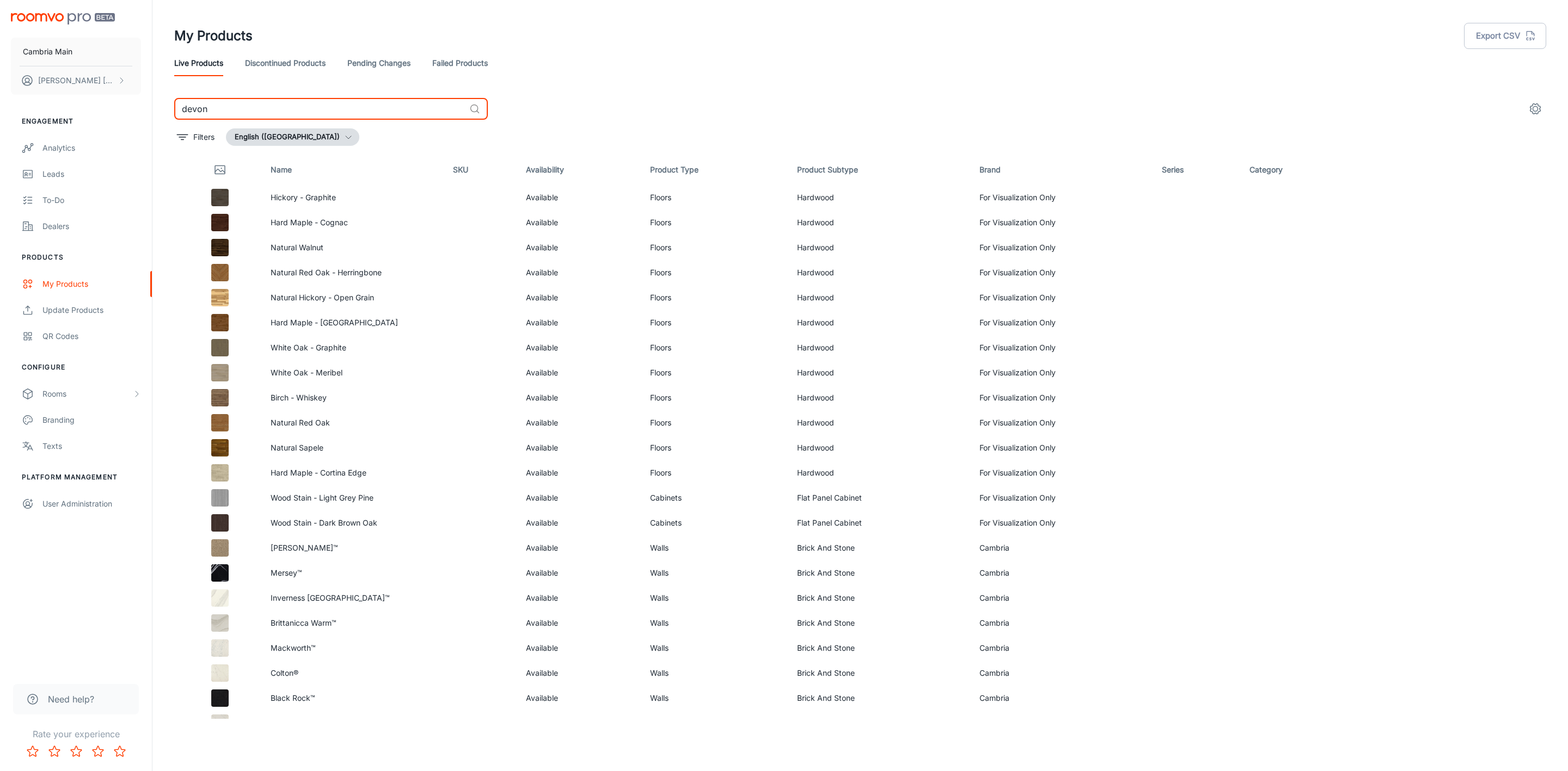
type input "devon"
